Goal: Task Accomplishment & Management: Use online tool/utility

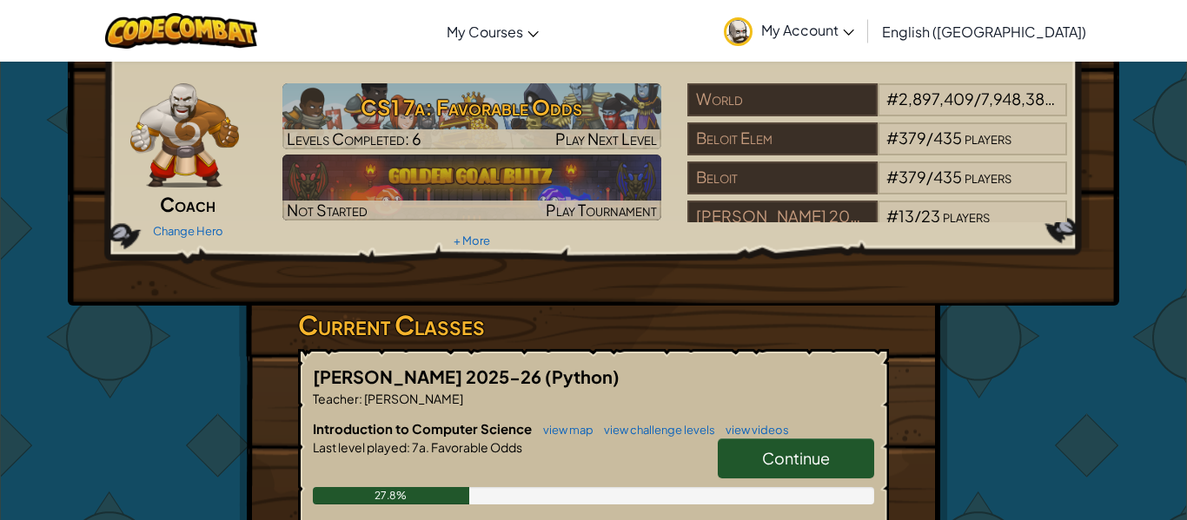
scroll to position [59, 0]
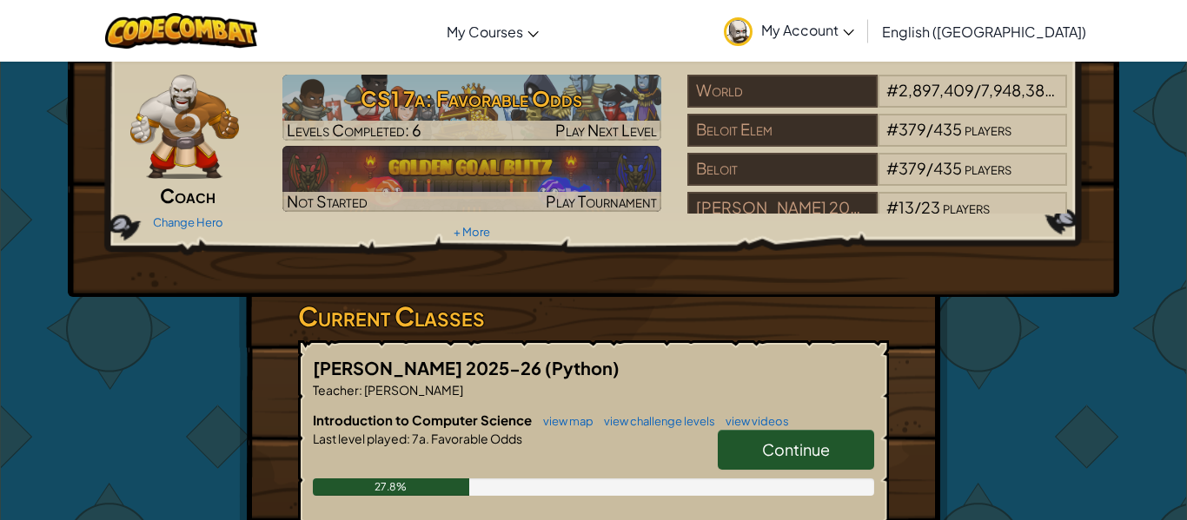
click at [763, 447] on span "Continue" at bounding box center [796, 450] width 68 height 20
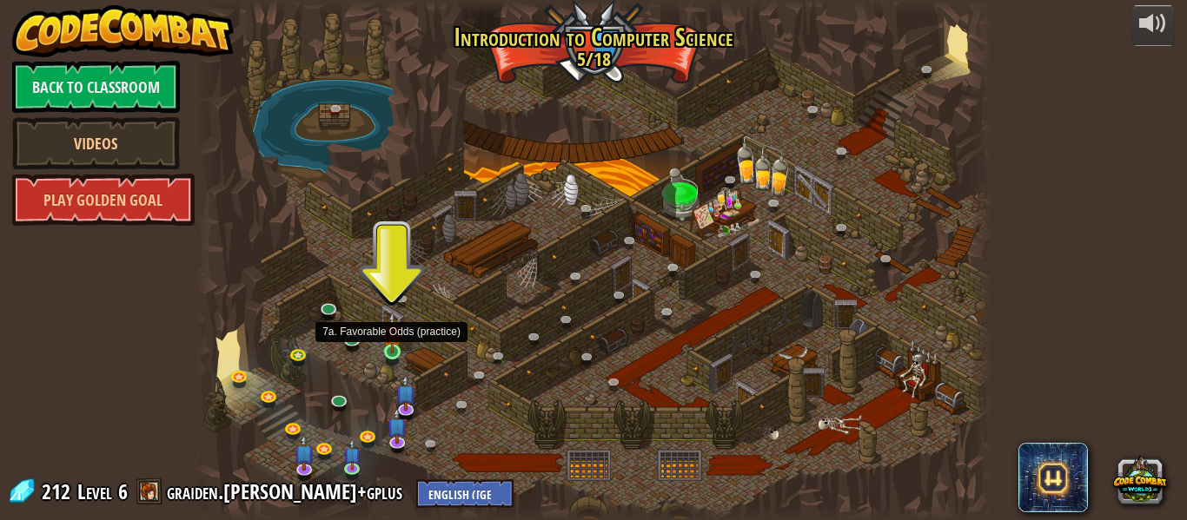
click at [393, 342] on img at bounding box center [392, 333] width 18 height 42
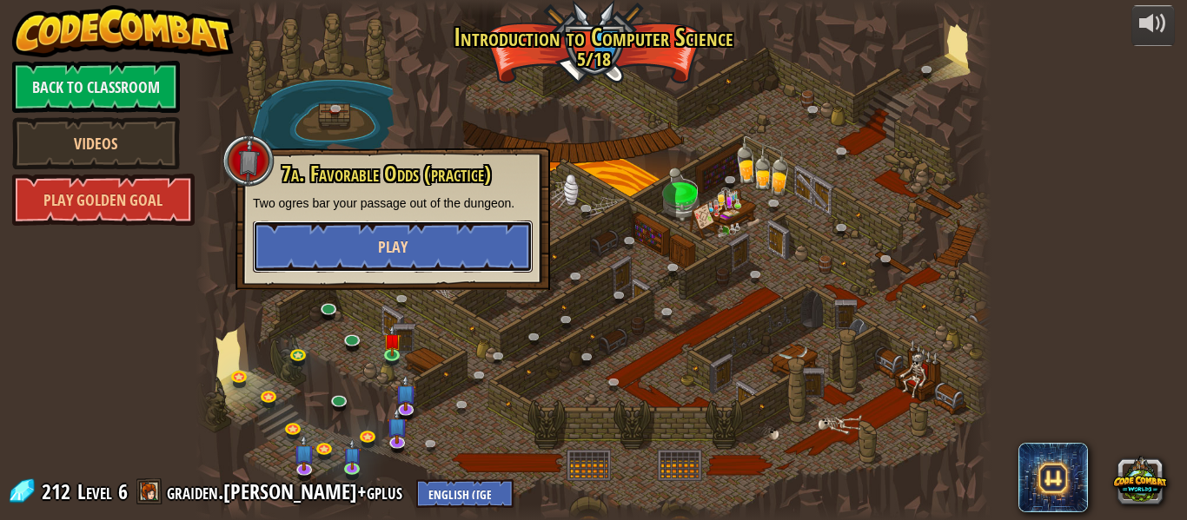
click at [340, 238] on button "Play" at bounding box center [393, 247] width 280 height 52
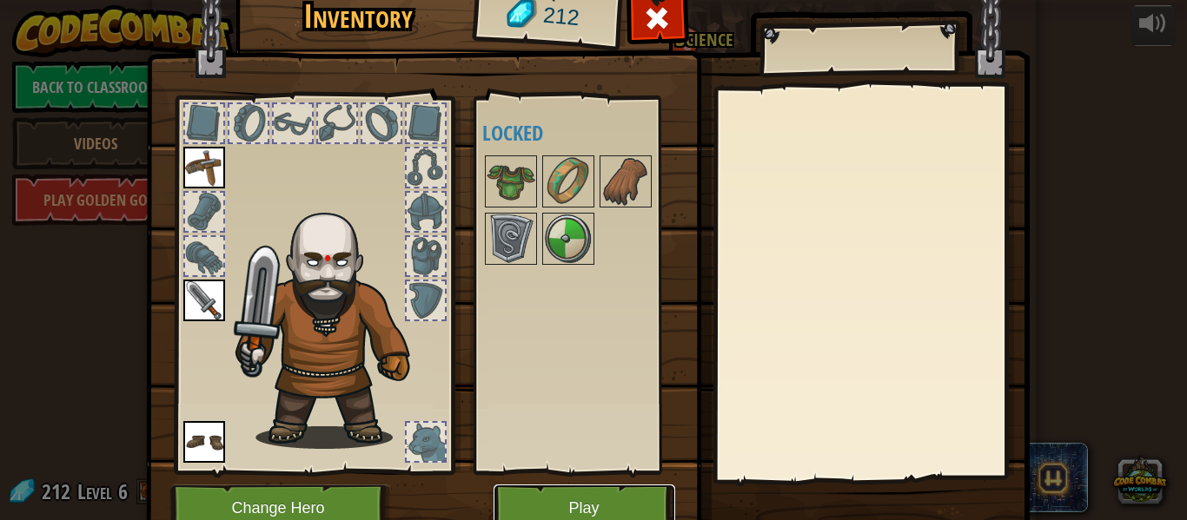
click at [594, 513] on button "Play" at bounding box center [584, 509] width 182 height 48
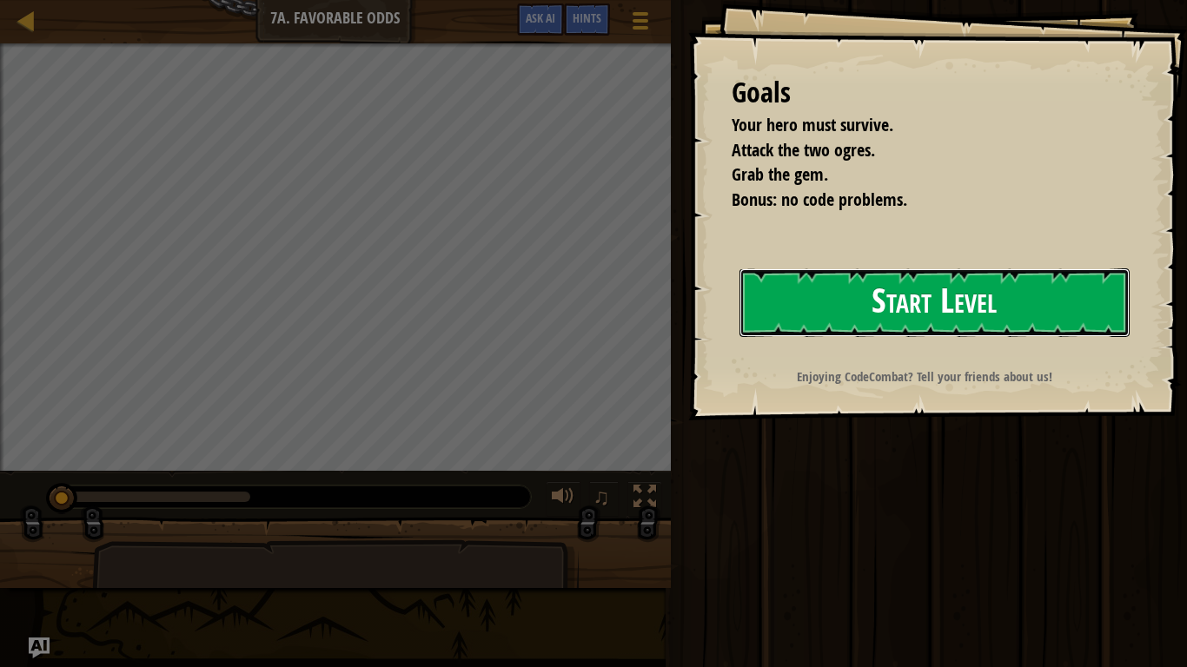
click at [835, 295] on button "Start Level" at bounding box center [934, 302] width 390 height 69
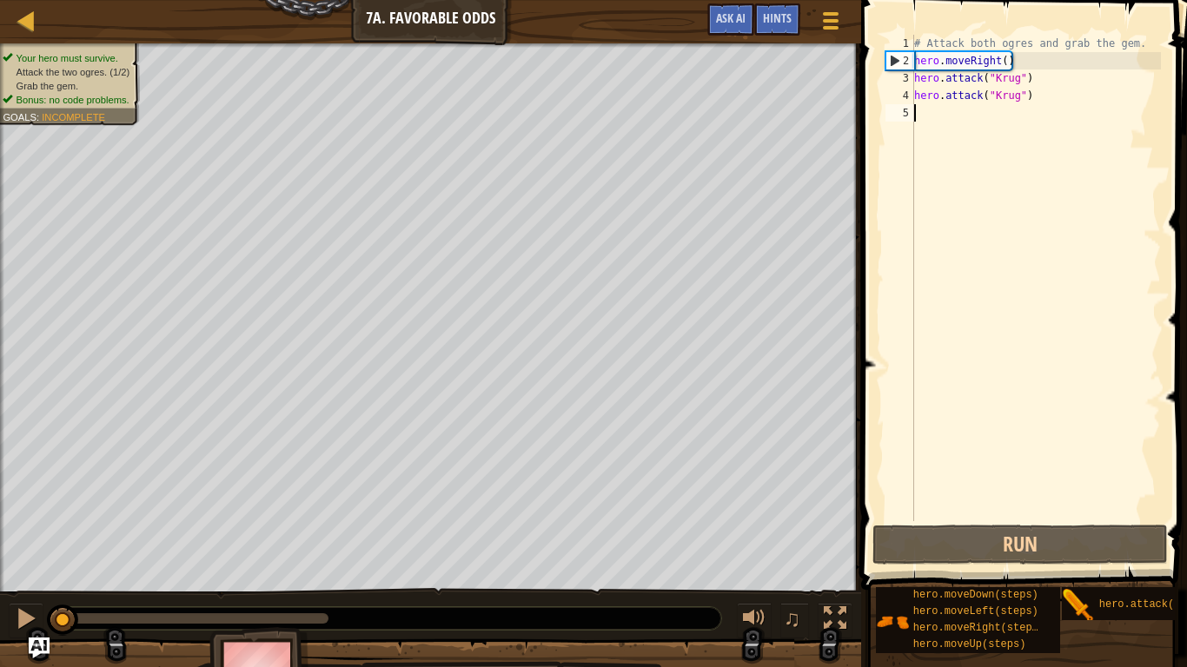
type textarea "h"
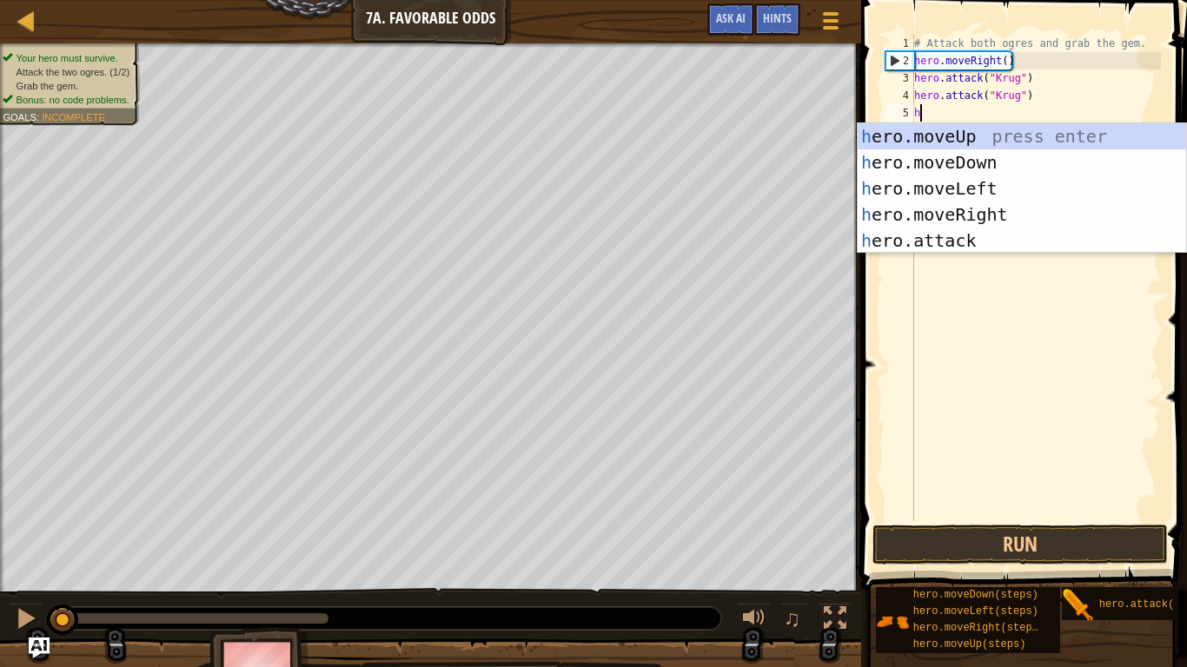
scroll to position [8, 0]
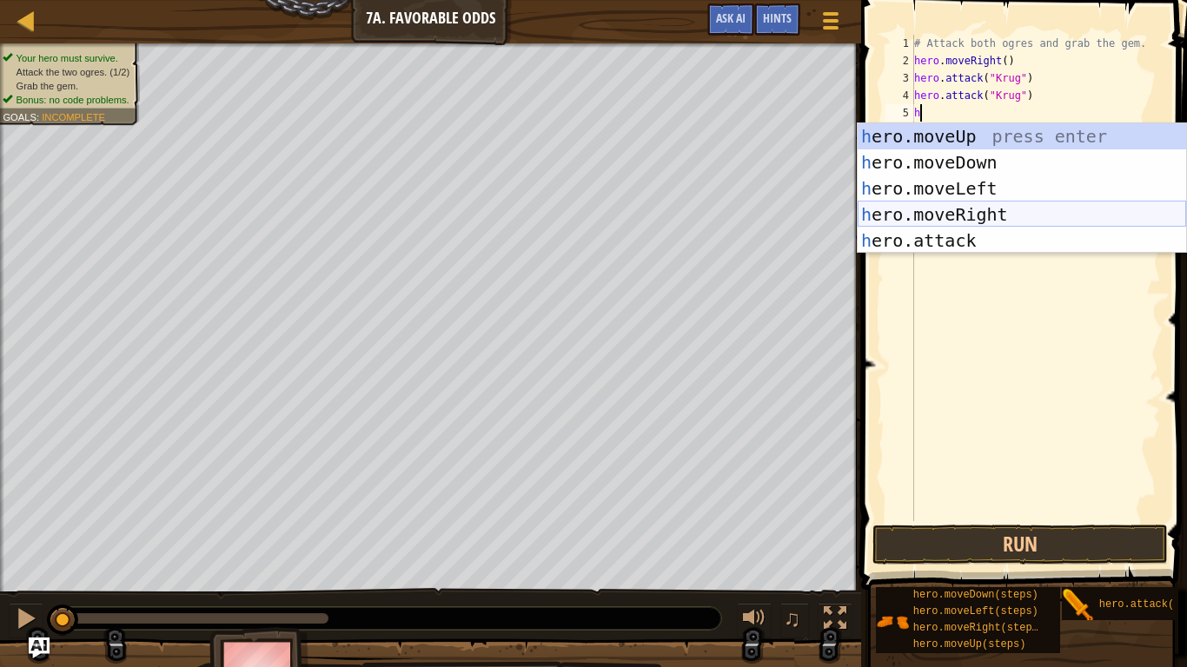
click at [937, 217] on div "h ero.moveUp press enter h ero.moveDown press enter h ero.moveLeft press enter …" at bounding box center [1022, 214] width 328 height 182
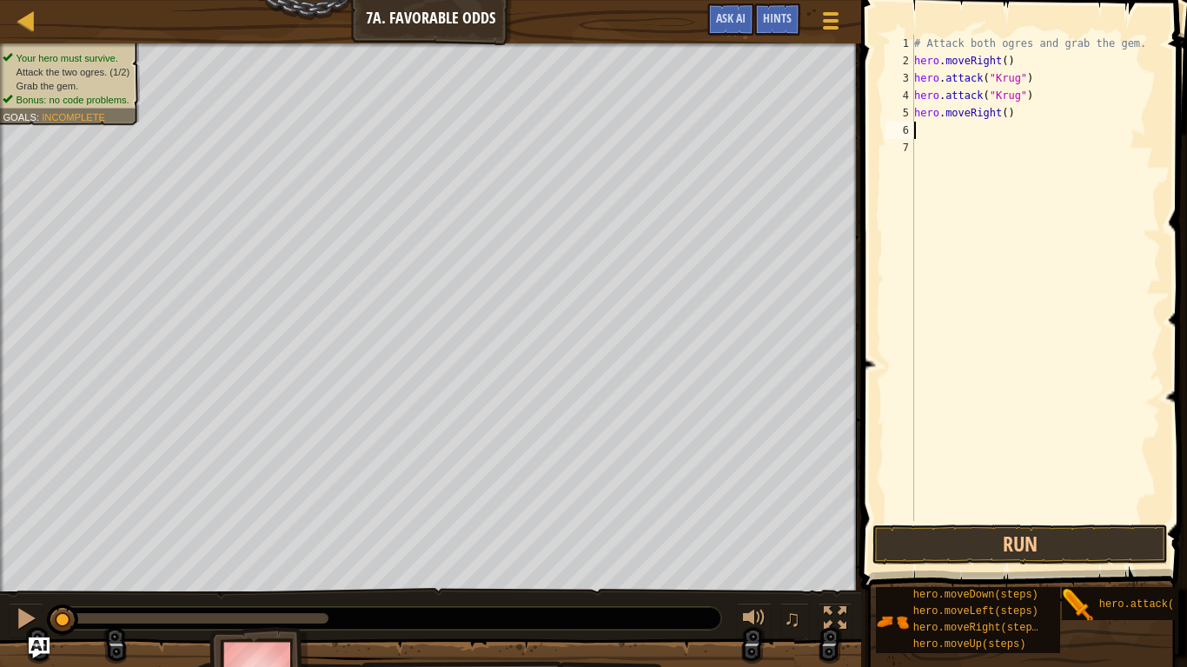
type textarea "h"
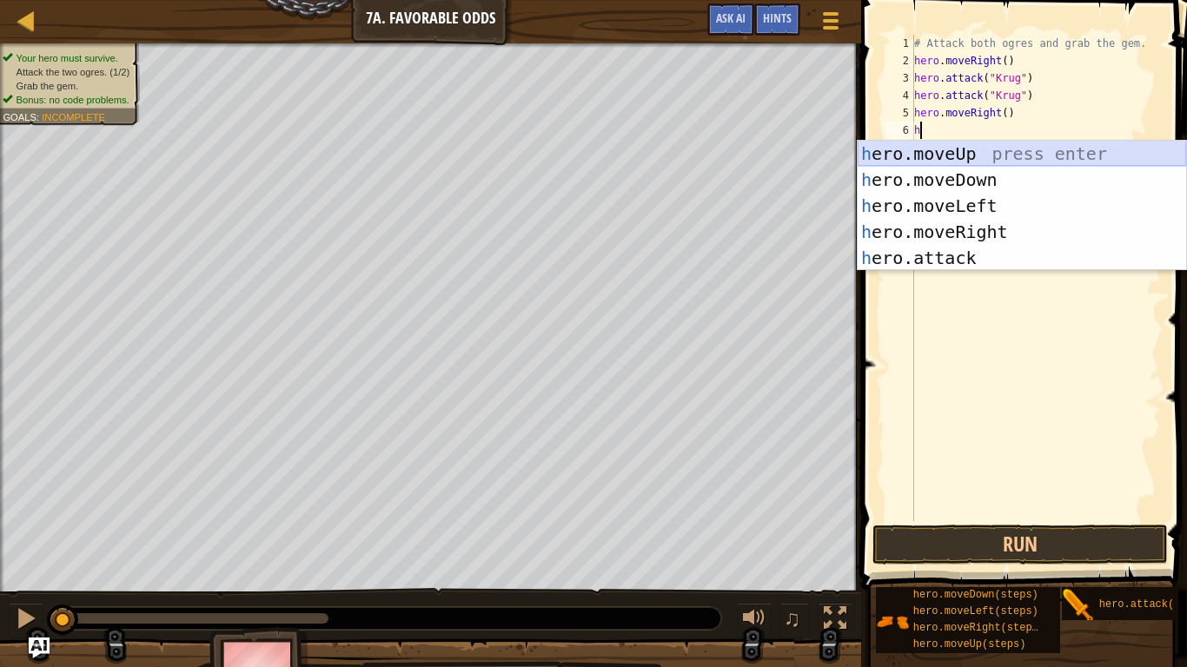
click at [945, 156] on div "h ero.moveUp press enter h ero.moveDown press enter h ero.moveLeft press enter …" at bounding box center [1022, 232] width 328 height 182
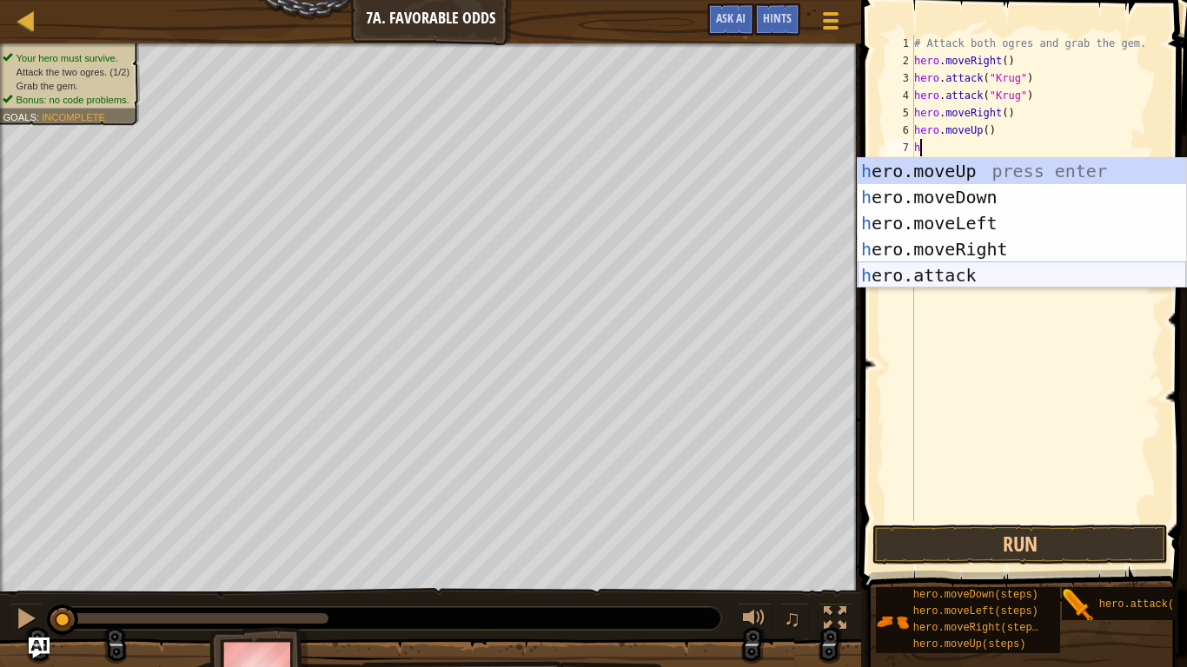
click at [922, 274] on div "h ero.moveUp press enter h ero.moveDown press enter h ero.moveLeft press enter …" at bounding box center [1022, 249] width 328 height 182
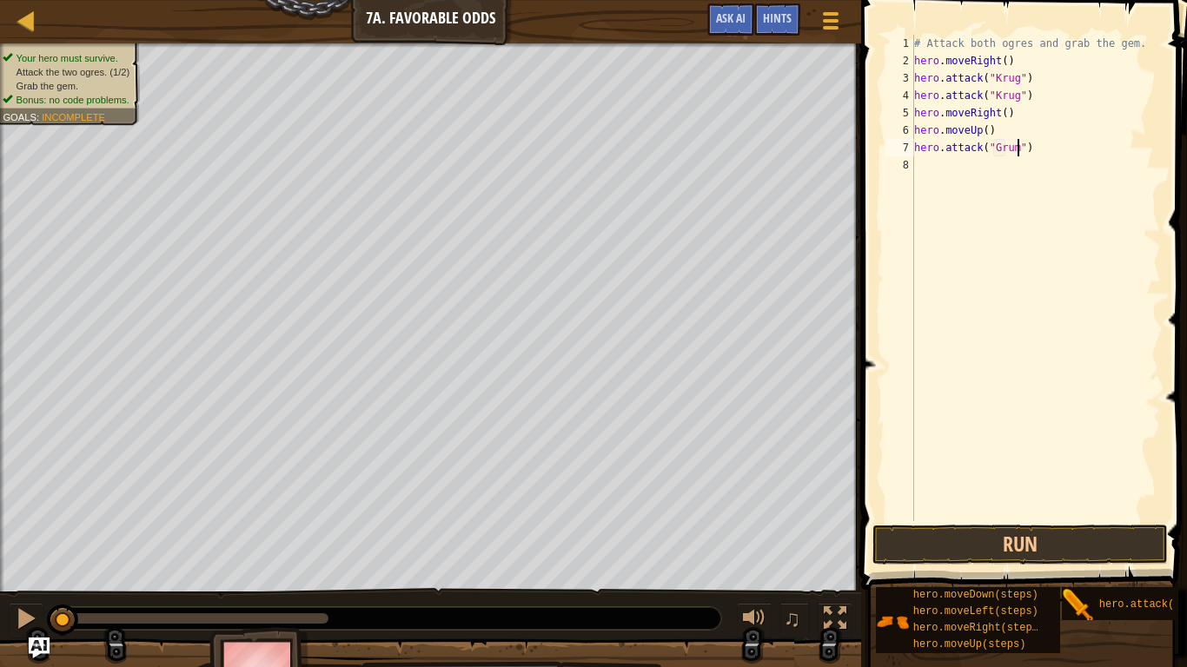
scroll to position [8, 16]
type textarea "hero.attack("Grump")"
click at [920, 167] on div "# Attack both ogres and grab the gem. hero . moveRight ( ) hero . attack ( "[PE…" at bounding box center [1036, 295] width 250 height 521
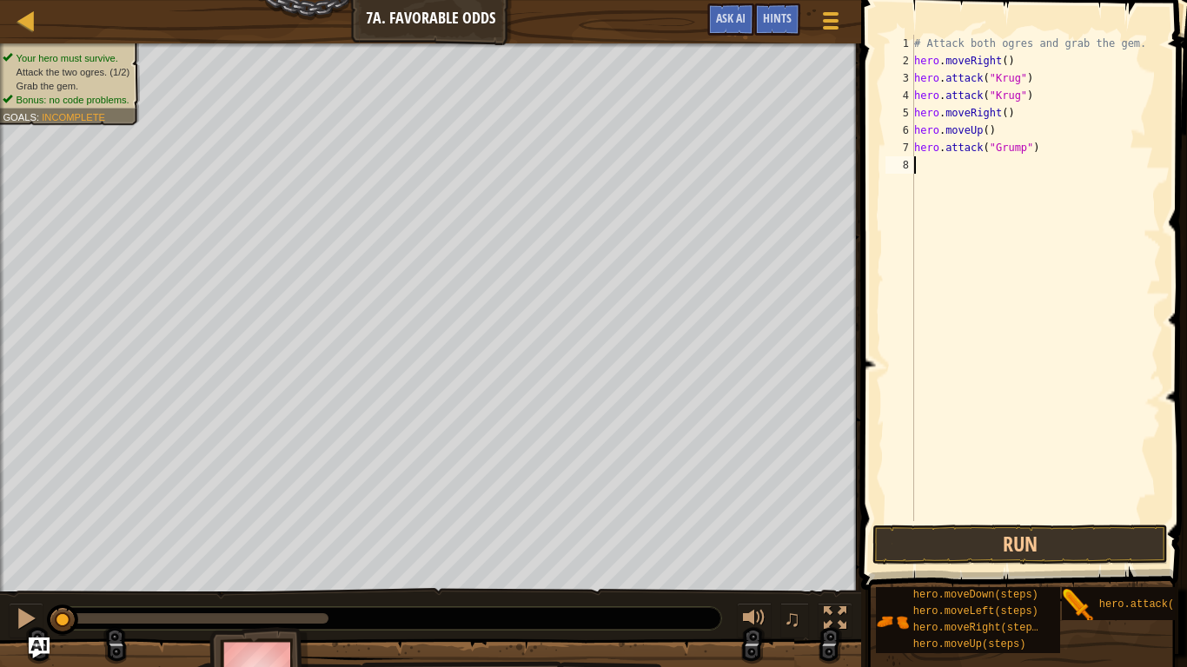
type textarea "g"
click at [1028, 224] on div "# Attack both ogres and grab the gem. hero . moveRight ( ) hero . attack ( "[PE…" at bounding box center [1036, 295] width 250 height 521
click at [934, 169] on div "# Attack both ogres and grab the gem. hero . moveRight ( ) hero . attack ( "[PE…" at bounding box center [1036, 295] width 250 height 521
type textarea "g"
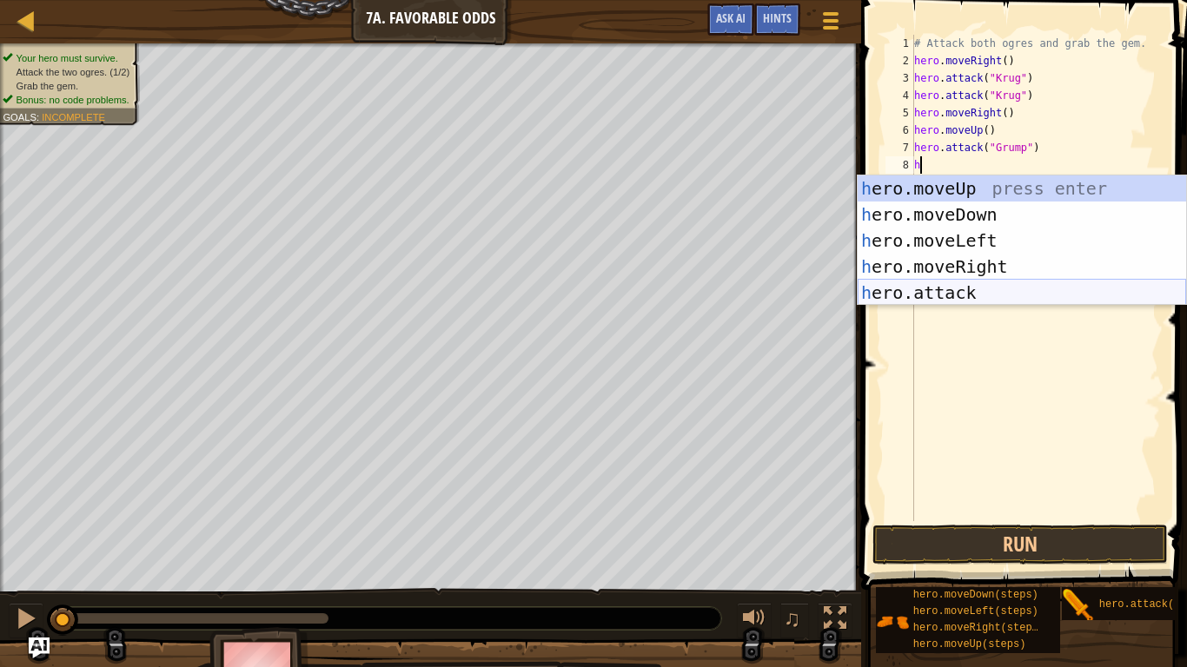
click at [943, 294] on div "h ero.moveUp press enter h ero.moveDown press enter h ero.moveLeft press enter …" at bounding box center [1022, 267] width 328 height 182
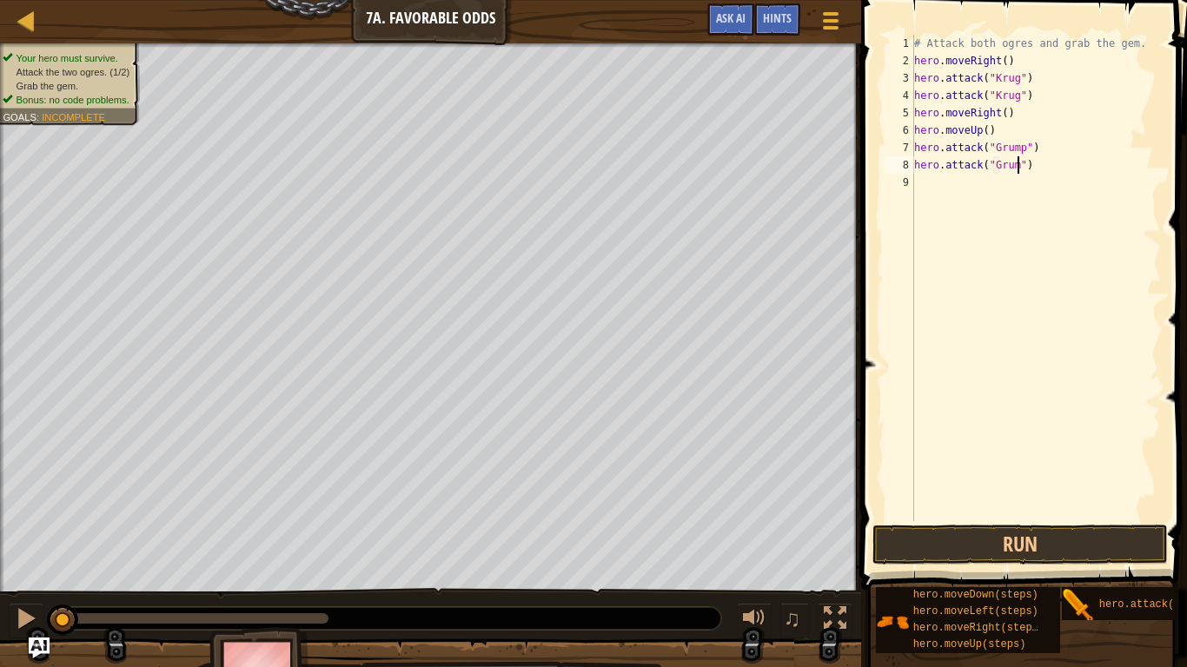
type textarea "hero.attack("Grump")"
click at [937, 183] on div "# Attack both ogres and grab the gem. hero . moveRight ( ) hero . attack ( "[PE…" at bounding box center [1036, 295] width 250 height 521
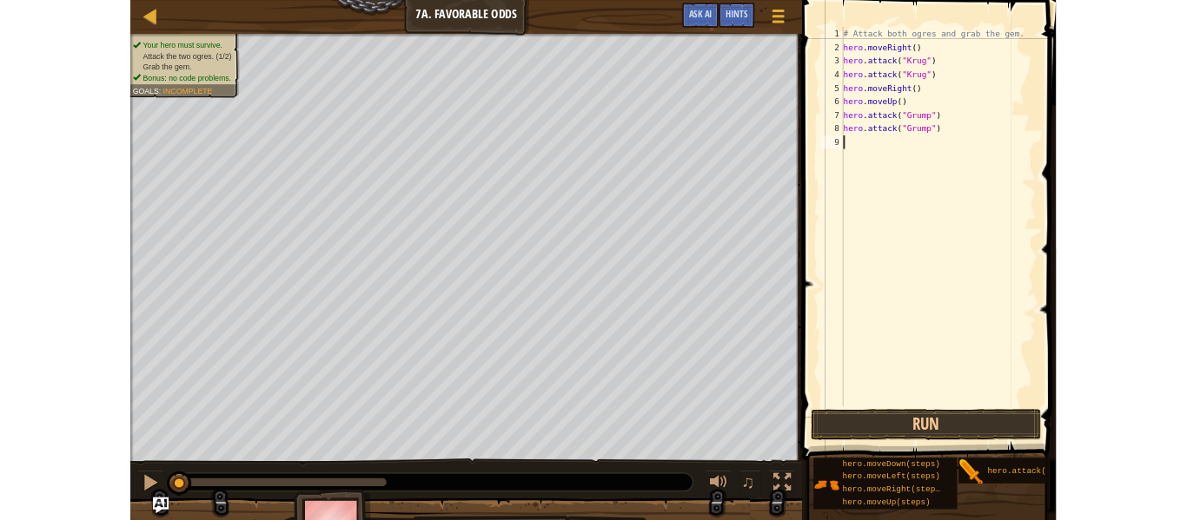
scroll to position [8, 0]
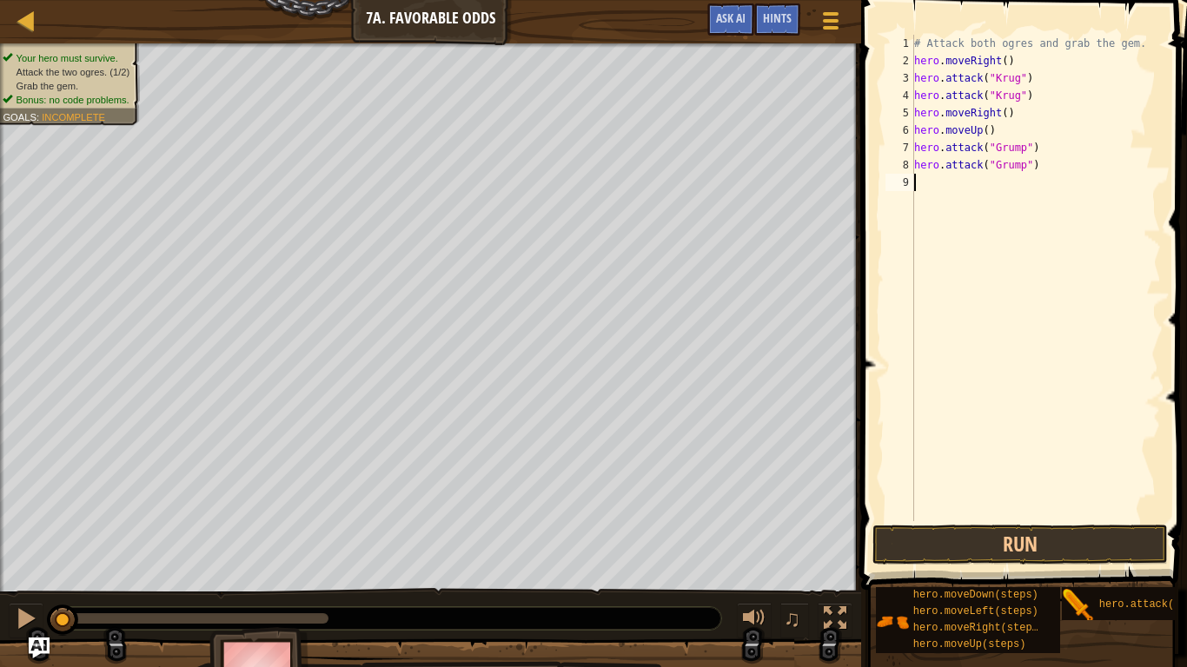
type textarea "h"
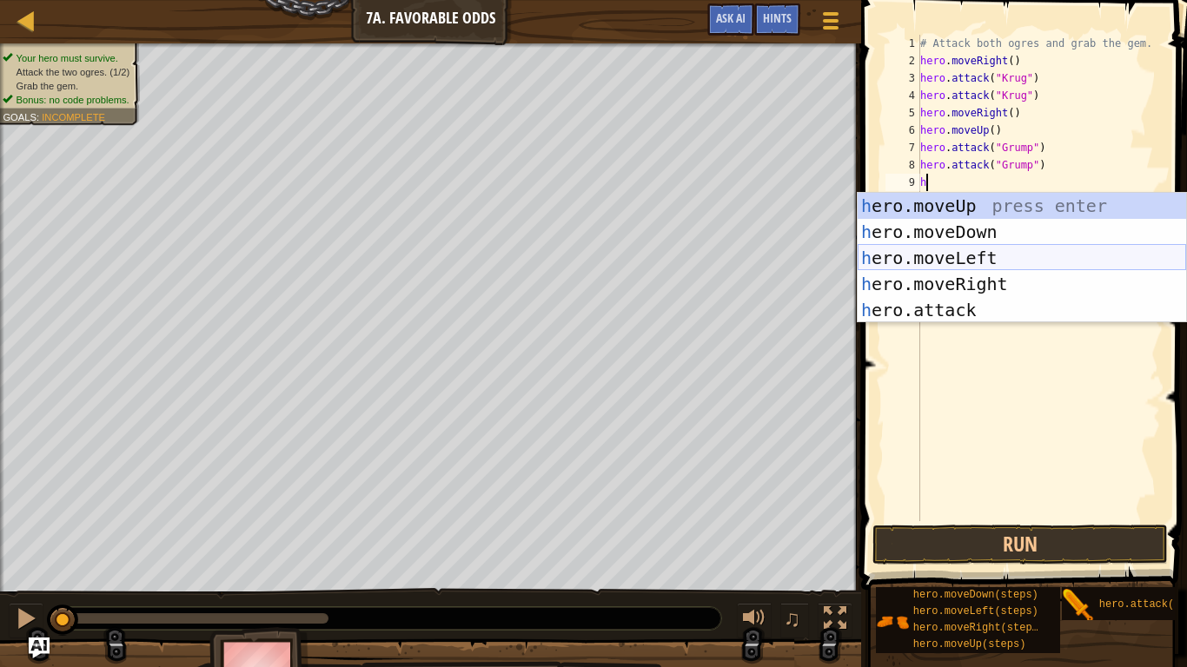
click at [929, 259] on div "h ero.moveUp press enter h ero.moveDown press enter h ero.moveLeft press enter …" at bounding box center [1022, 284] width 328 height 182
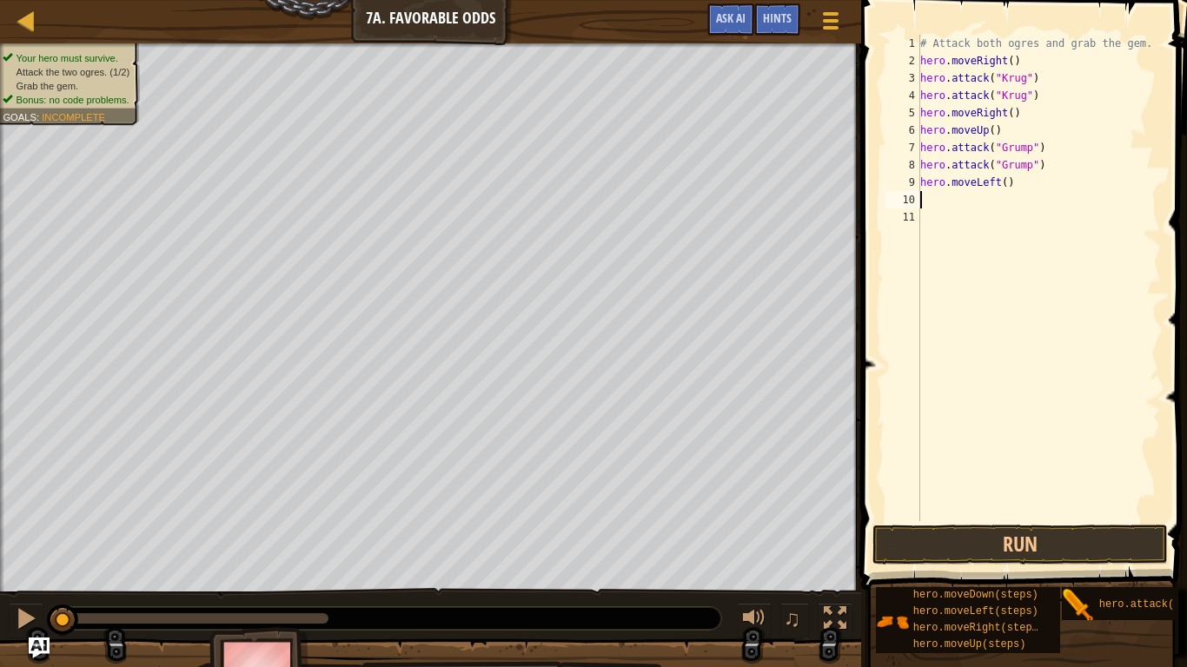
type textarea "h"
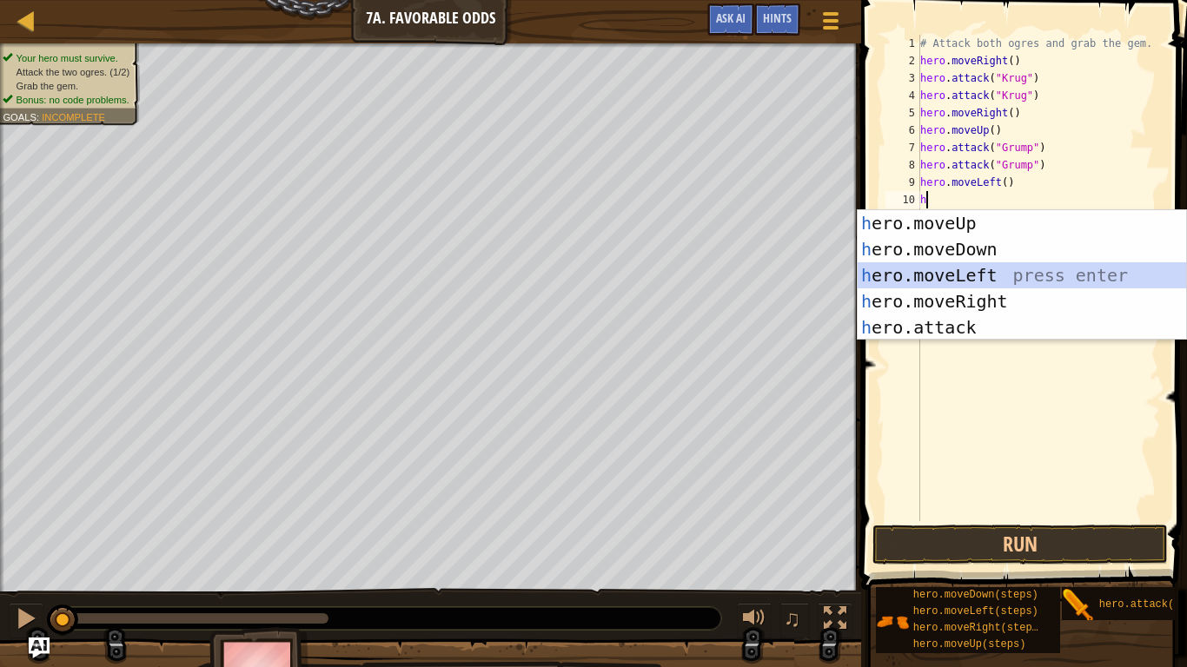
click at [916, 275] on div "h ero.moveUp press enter h ero.moveDown press enter h ero.moveLeft press enter …" at bounding box center [1022, 301] width 328 height 182
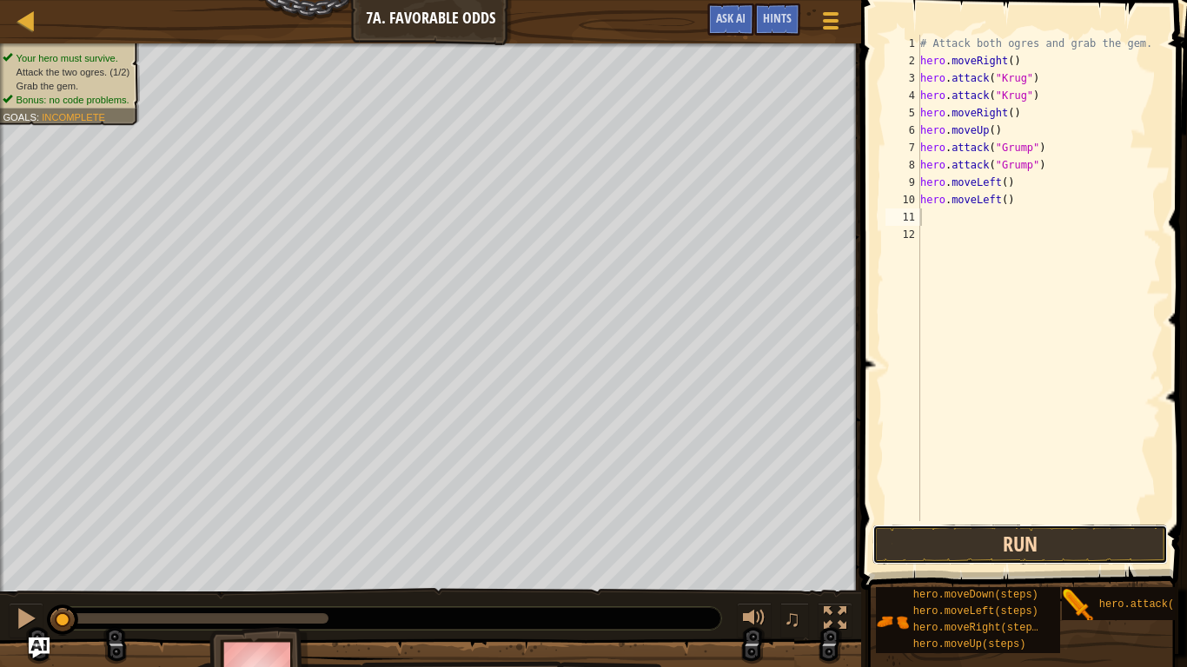
click at [904, 520] on button "Run" at bounding box center [1019, 545] width 295 height 40
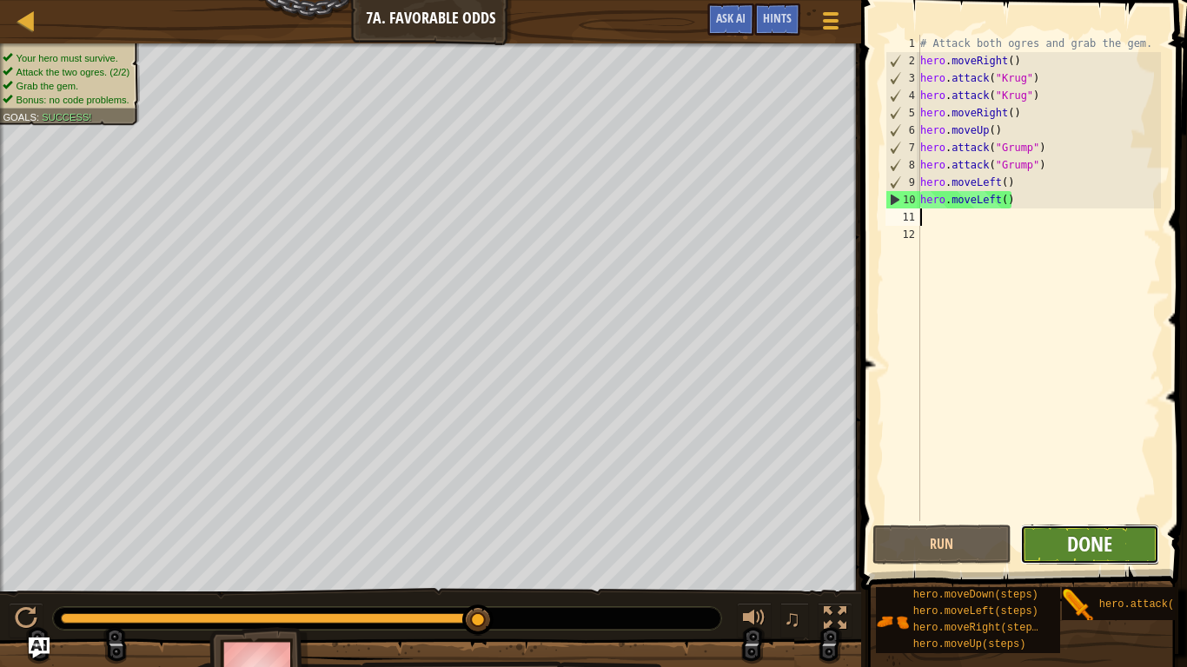
click at [1068, 520] on span "Done" at bounding box center [1089, 544] width 45 height 28
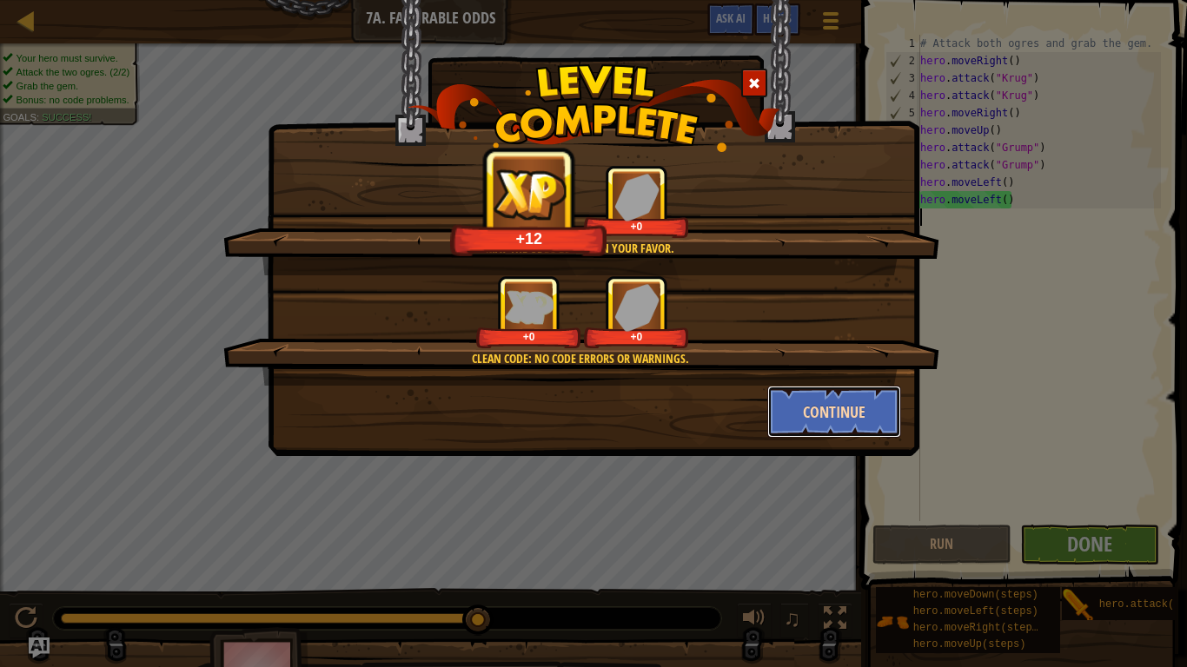
click at [835, 405] on button "Continue" at bounding box center [834, 412] width 135 height 52
